Goal: Navigation & Orientation: Find specific page/section

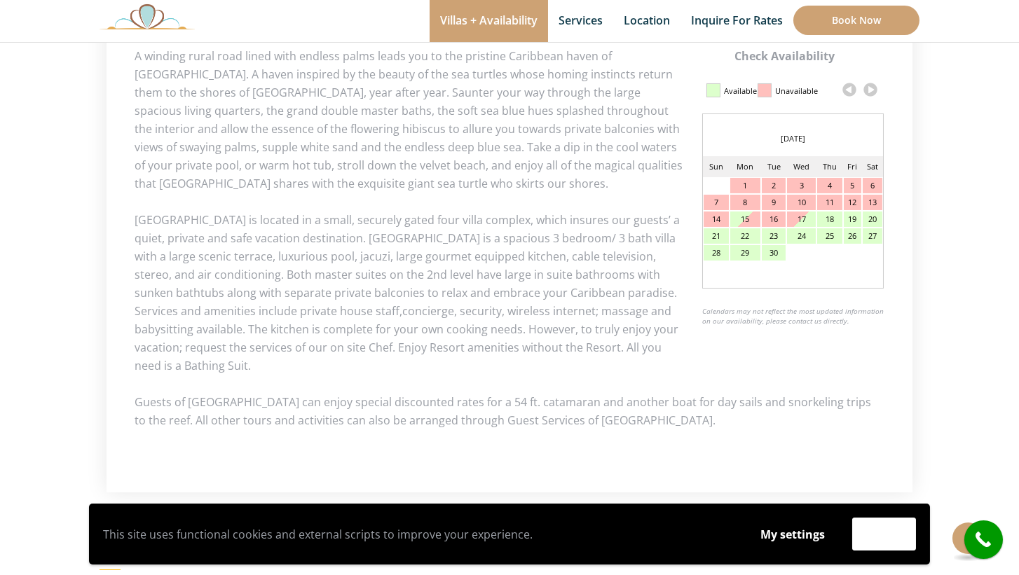
scroll to position [631, 0]
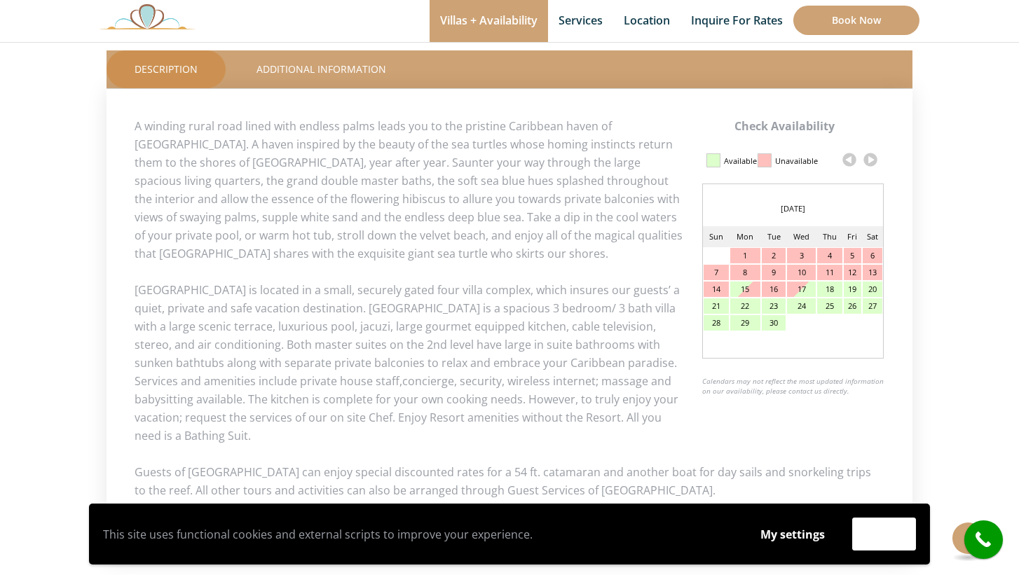
click at [871, 161] on link at bounding box center [870, 159] width 21 height 21
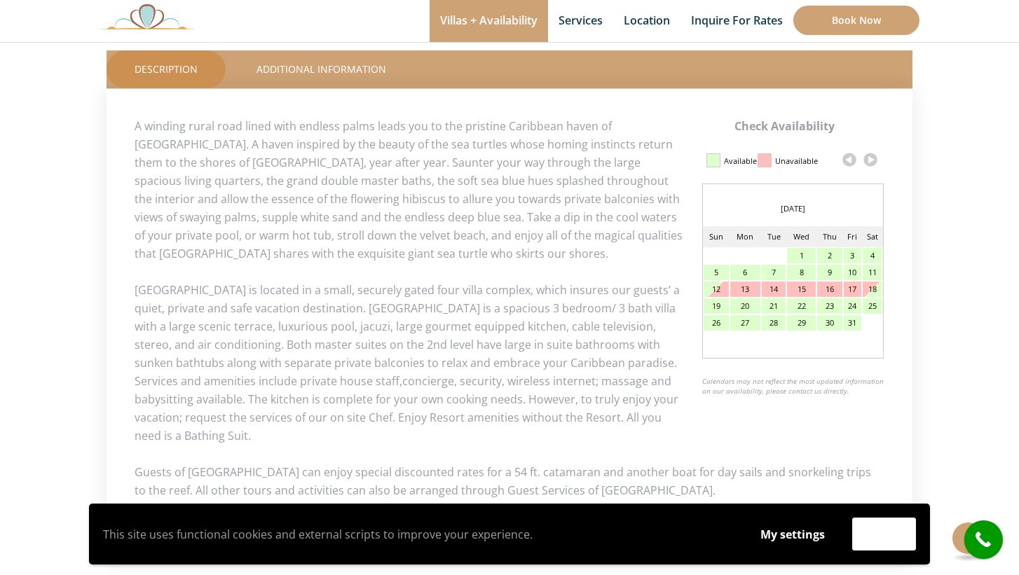
click at [871, 161] on link at bounding box center [870, 159] width 21 height 21
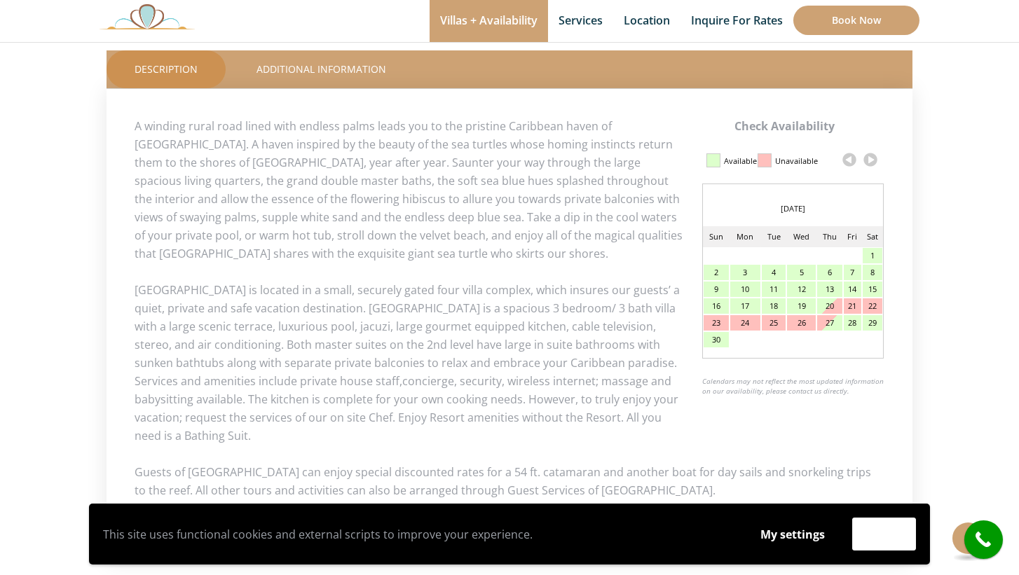
click at [871, 161] on link at bounding box center [870, 159] width 21 height 21
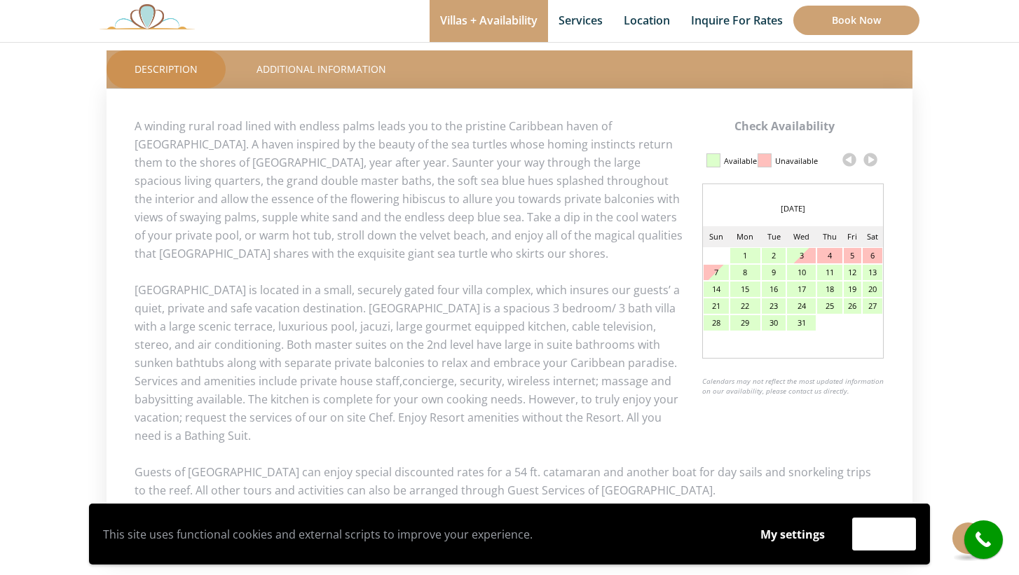
click at [871, 161] on link at bounding box center [870, 159] width 21 height 21
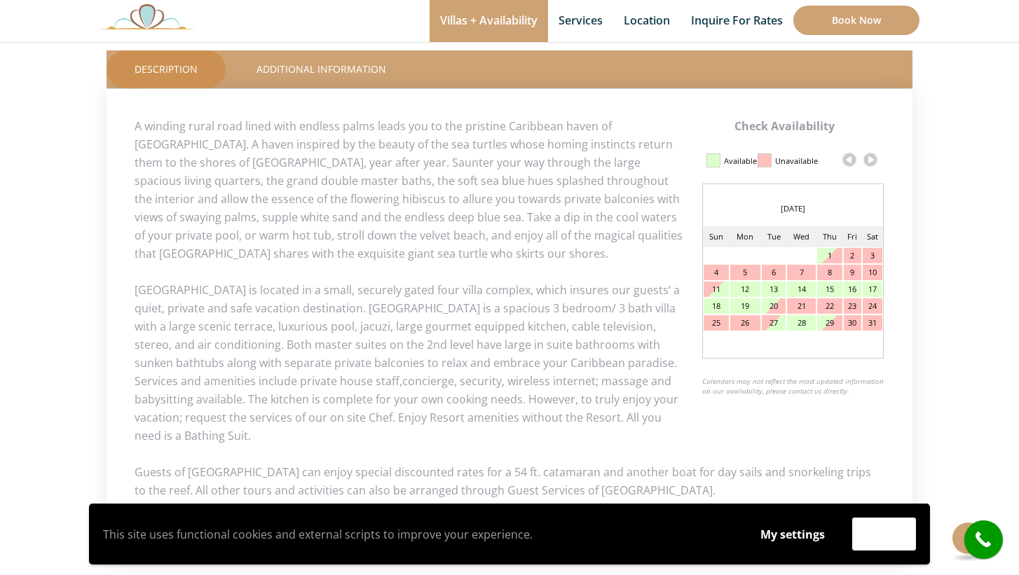
click at [871, 161] on link at bounding box center [870, 159] width 21 height 21
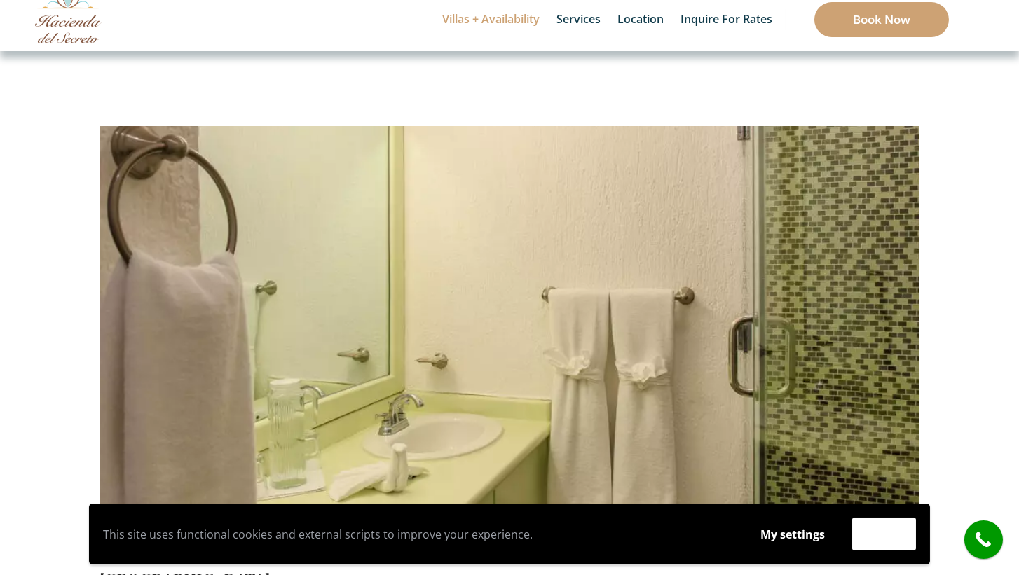
scroll to position [0, 0]
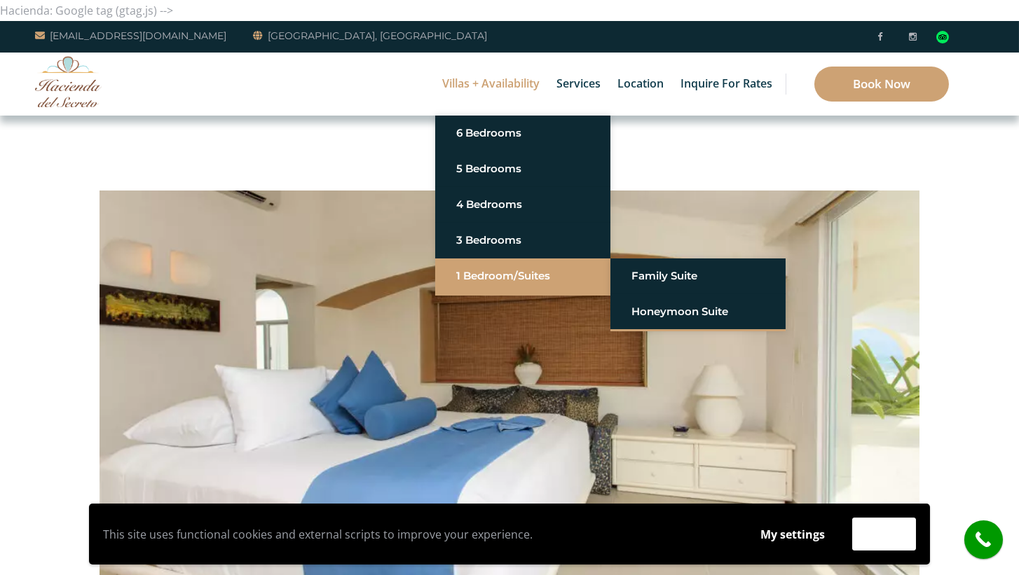
click at [507, 266] on link "1 Bedroom/Suites" at bounding box center [522, 275] width 133 height 25
click at [653, 277] on link "Family Suite" at bounding box center [697, 275] width 133 height 25
